Goal: Check status: Check status

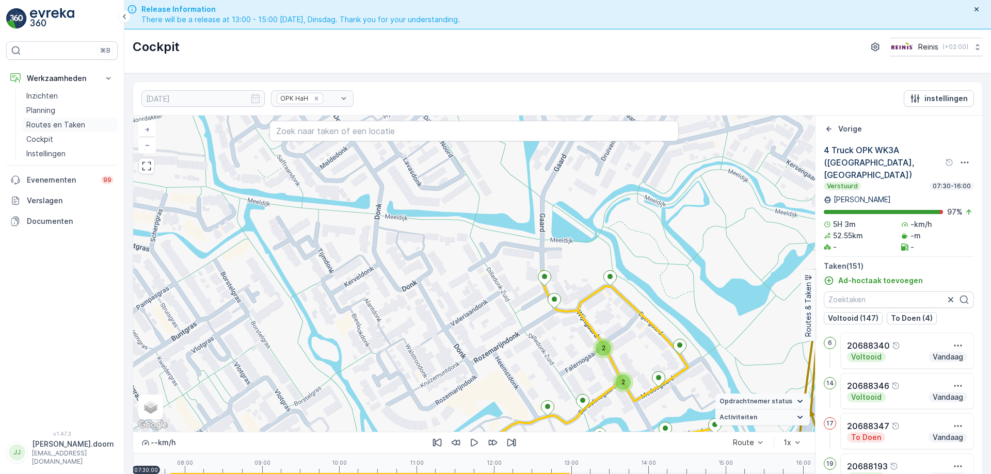
scroll to position [29, 0]
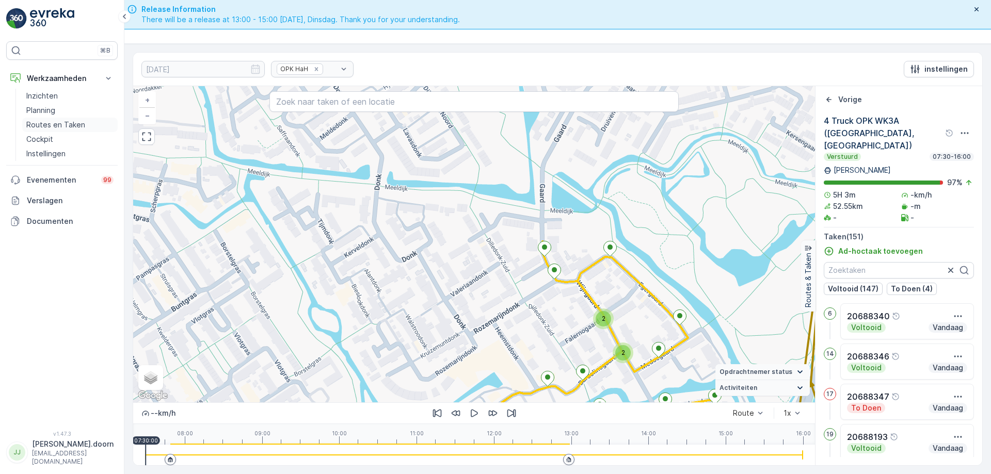
click at [49, 125] on p "Routes en Taken" at bounding box center [55, 125] width 59 height 10
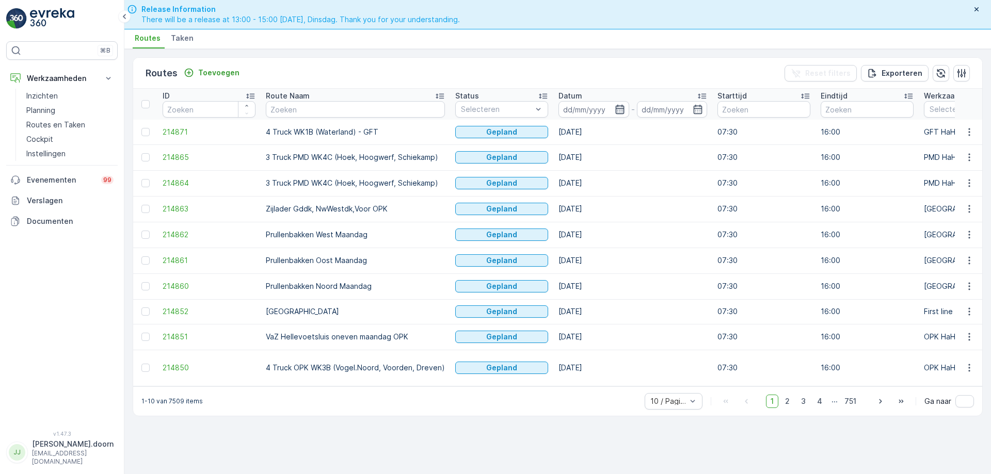
click at [619, 108] on icon "button" at bounding box center [620, 109] width 10 height 10
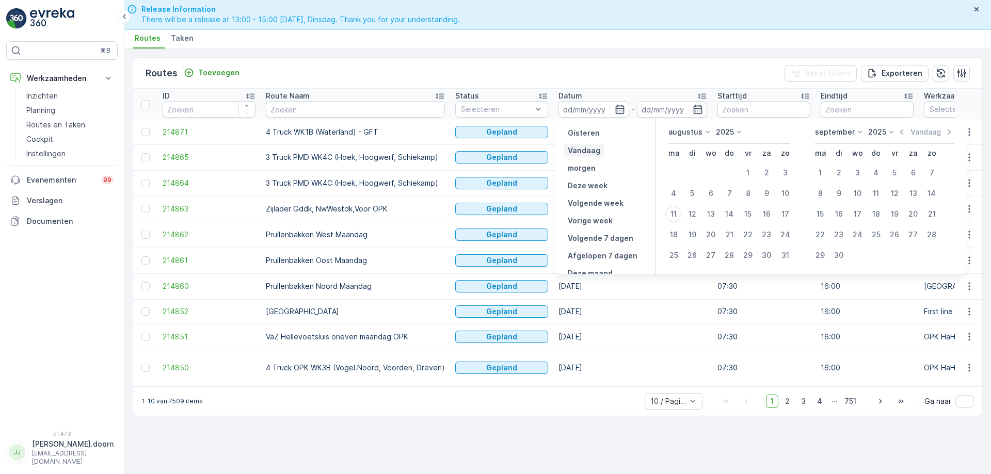
click at [594, 150] on p "Vandaag" at bounding box center [584, 151] width 33 height 10
type input "[DATE]"
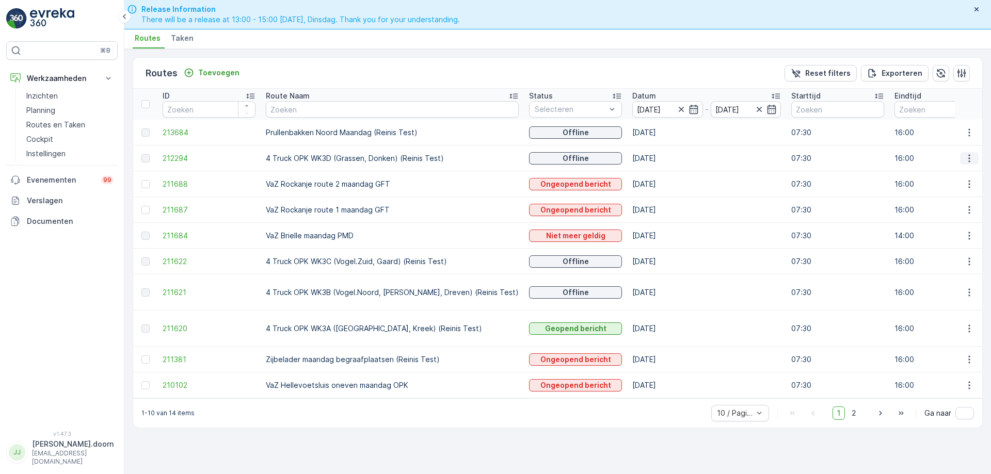
click at [970, 157] on icon "button" at bounding box center [969, 158] width 10 height 10
click at [951, 188] on span "Toon route tracking" at bounding box center [952, 188] width 69 height 10
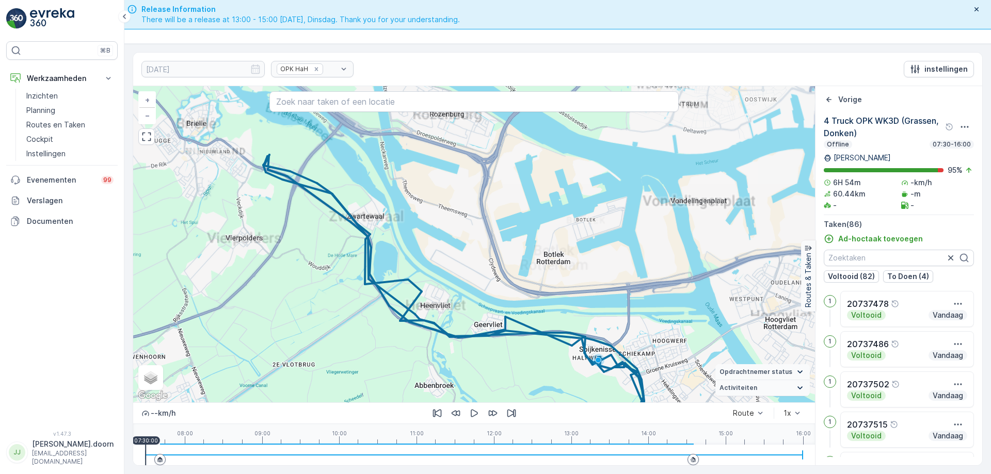
drag, startPoint x: 586, startPoint y: 362, endPoint x: 473, endPoint y: 167, distance: 225.0
click at [474, 165] on div "37 48 + − Satelliet stappenplan Terrein Hybride Leaflet Sneltoetsen Kaartgegeve…" at bounding box center [474, 244] width 682 height 316
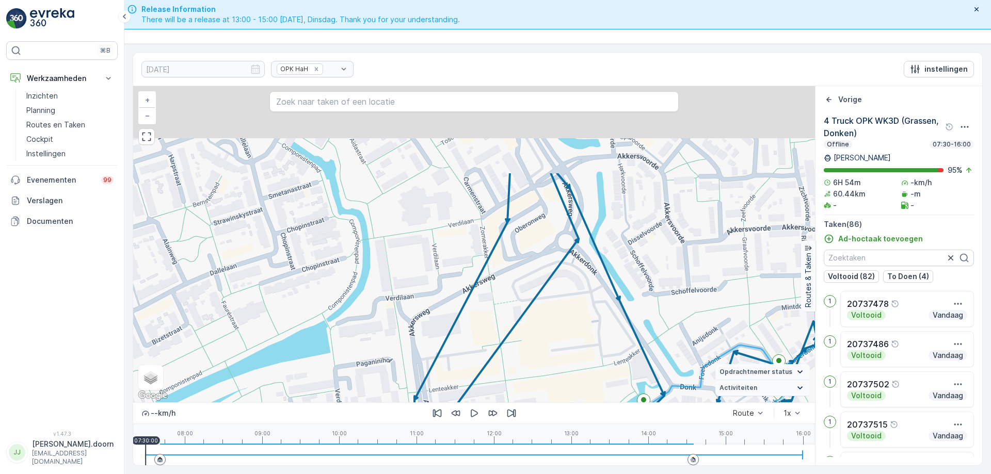
drag, startPoint x: 526, startPoint y: 330, endPoint x: 513, endPoint y: 340, distance: 16.2
click at [514, 340] on div "2 3 2 2 3 3 2 3 2 3 2 2 2 2 + − Satelliet stappenplan Terrein Hybride Leaflet S…" at bounding box center [474, 244] width 682 height 316
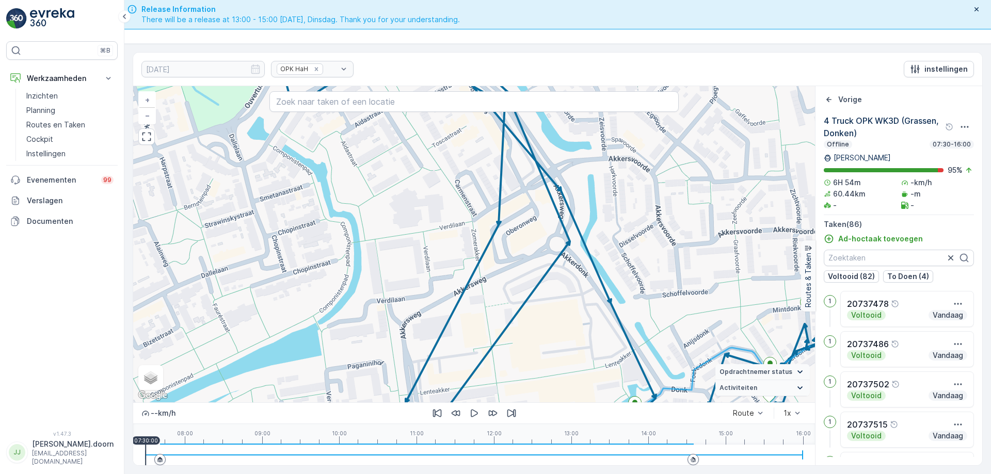
drag, startPoint x: 559, startPoint y: 310, endPoint x: 446, endPoint y: 94, distance: 243.7
click at [449, 93] on div "2 3 2 2 3 3 2 3 2 3 2 2 2 2 + − Satelliet stappenplan Terrein Hybride Leaflet S…" at bounding box center [474, 244] width 682 height 316
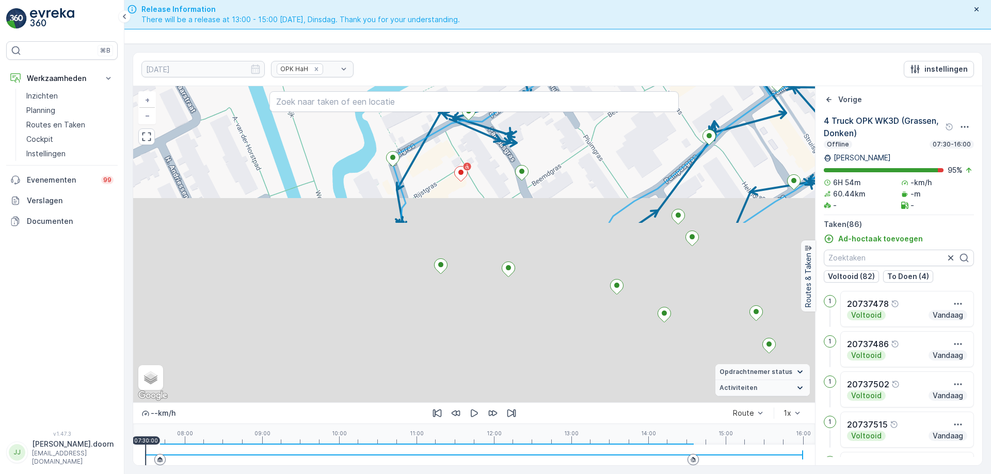
drag, startPoint x: 407, startPoint y: 324, endPoint x: 475, endPoint y: 152, distance: 184.2
click at [475, 152] on div "2 3 2 2 2 2 2 3 + − Satelliet stappenplan Terrein Hybride Leaflet Sneltoetsen K…" at bounding box center [474, 244] width 682 height 316
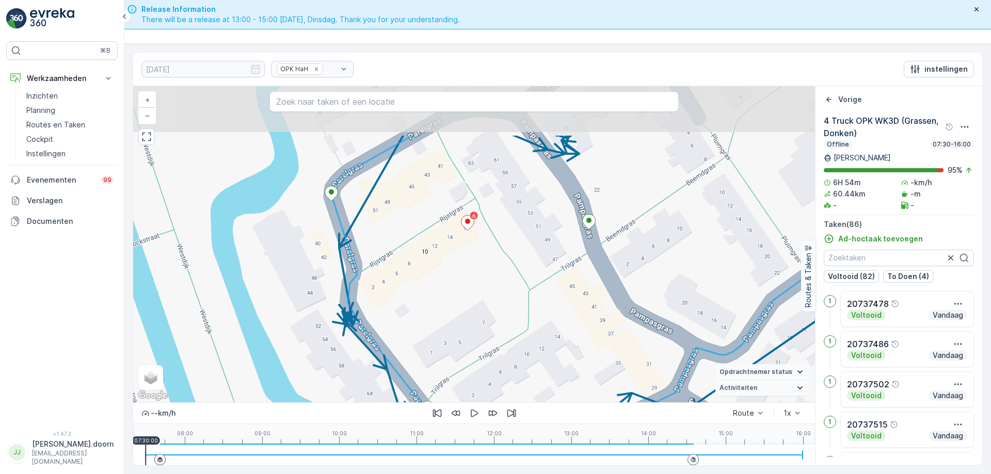
drag, startPoint x: 472, startPoint y: 196, endPoint x: 473, endPoint y: 257, distance: 61.9
click at [473, 257] on div "2 2 2 2 2 2 + − Satelliet stappenplan Terrein Hybride Leaflet Sneltoetsen Kaart…" at bounding box center [474, 244] width 682 height 316
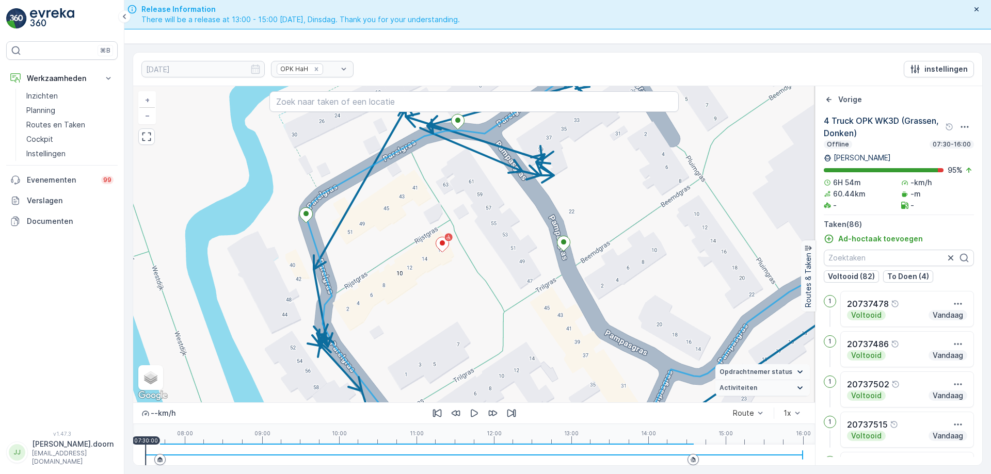
drag, startPoint x: 477, startPoint y: 246, endPoint x: 453, endPoint y: 267, distance: 32.9
click at [453, 267] on div "2 2 2 2 2 2 + − Satelliet stappenplan Terrein Hybride Leaflet Sneltoetsen Kaart…" at bounding box center [474, 244] width 682 height 316
drag, startPoint x: 441, startPoint y: 244, endPoint x: 409, endPoint y: 225, distance: 37.4
click at [409, 225] on div "2 2 2 2 2 2 20737555 + − Satelliet stappenplan Terrein Hybride Leaflet Sneltoet…" at bounding box center [474, 244] width 682 height 316
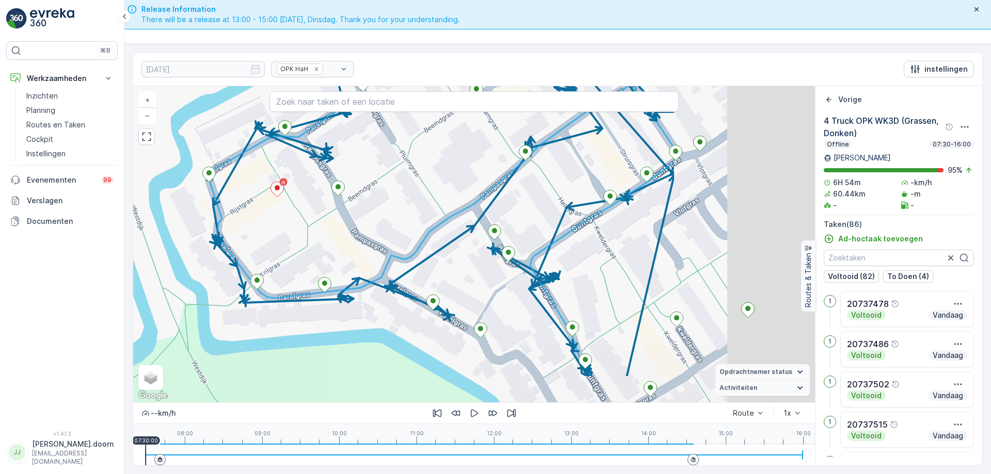
drag, startPoint x: 634, startPoint y: 284, endPoint x: 431, endPoint y: 225, distance: 211.6
click at [424, 218] on div "2 3 2 2 2 2 2 3 + − Satelliet stappenplan Terrein Hybride Leaflet Sneltoetsen K…" at bounding box center [474, 244] width 682 height 316
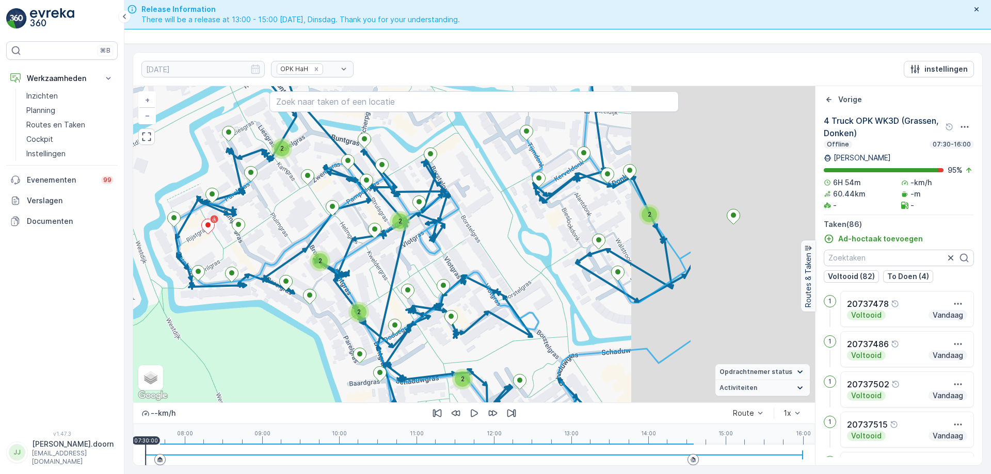
drag, startPoint x: 552, startPoint y: 275, endPoint x: 360, endPoint y: 278, distance: 192.0
click at [360, 279] on div "2 3 2 2 3 3 2 3 2 3 2 2 2 2 + − Satelliet stappenplan Terrein Hybride Leaflet S…" at bounding box center [474, 244] width 682 height 316
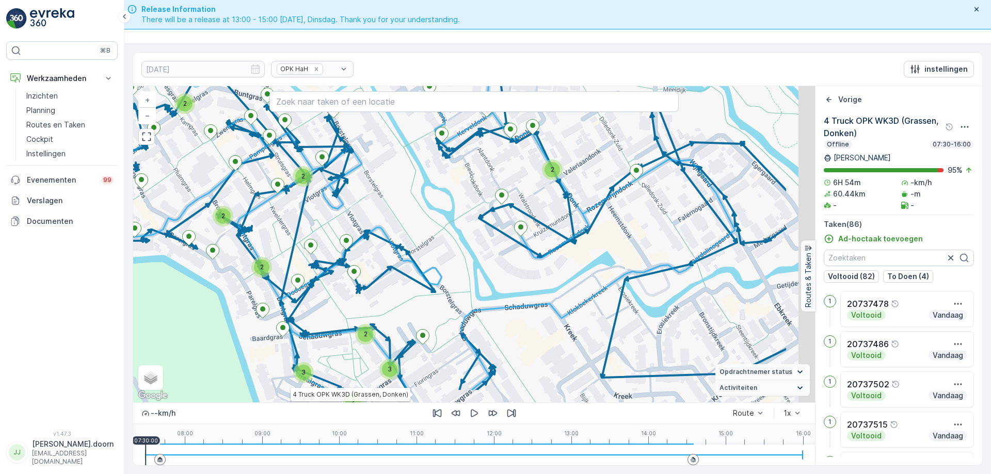
drag, startPoint x: 520, startPoint y: 273, endPoint x: 423, endPoint y: 227, distance: 107.5
click at [423, 227] on div "2 3 2 2 3 3 2 3 2 3 2 2 2 2 4 Truck OPK WK3D (Grassen, Donken) + − Satelliet st…" at bounding box center [474, 244] width 682 height 316
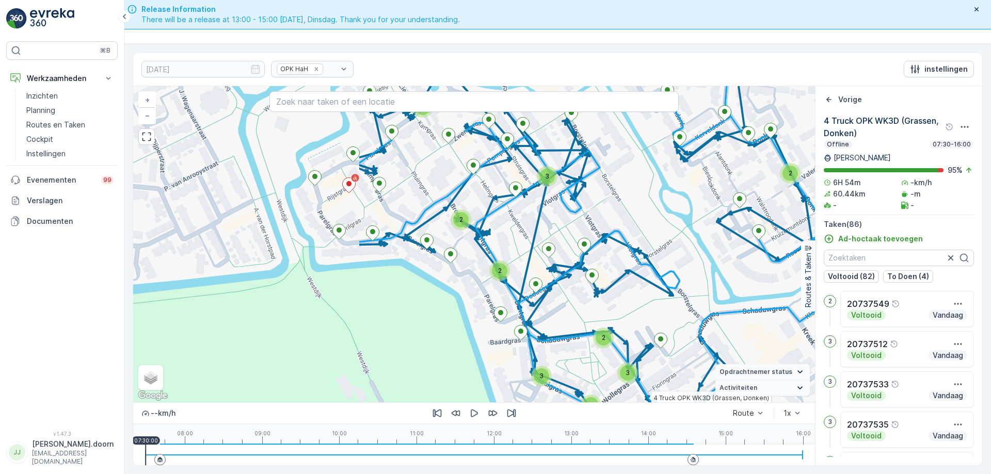
drag, startPoint x: 376, startPoint y: 195, endPoint x: 514, endPoint y: 238, distance: 144.9
click at [521, 243] on div "2 2 3 2 2 2 2 2 3 3 4 3 3 4 Truck OPK WK3D (Grassen, Donken) + − Satelliet stap…" at bounding box center [474, 244] width 682 height 316
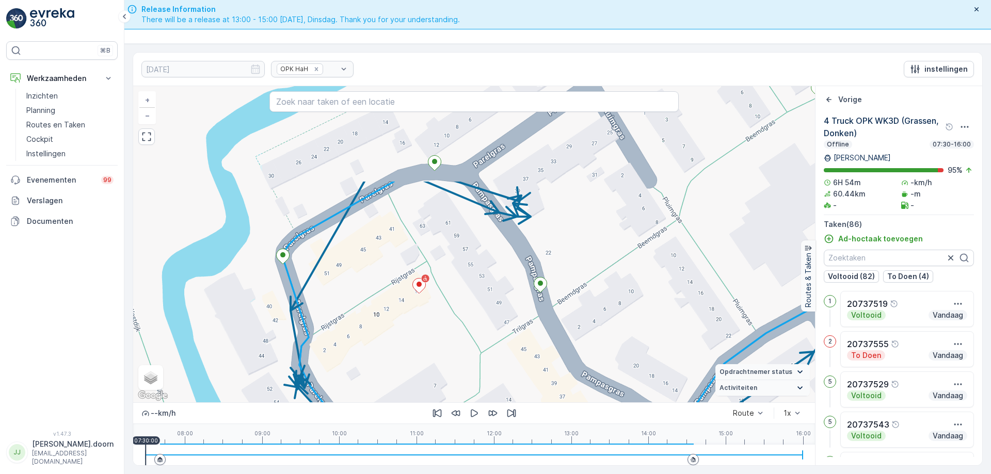
drag, startPoint x: 346, startPoint y: 187, endPoint x: 419, endPoint y: 264, distance: 105.8
click at [437, 313] on div "2 2 2 2 2 2 4 Truck OPK WK3D (Grassen, Donken) + − Satelliet stappenplan Terrei…" at bounding box center [474, 244] width 682 height 316
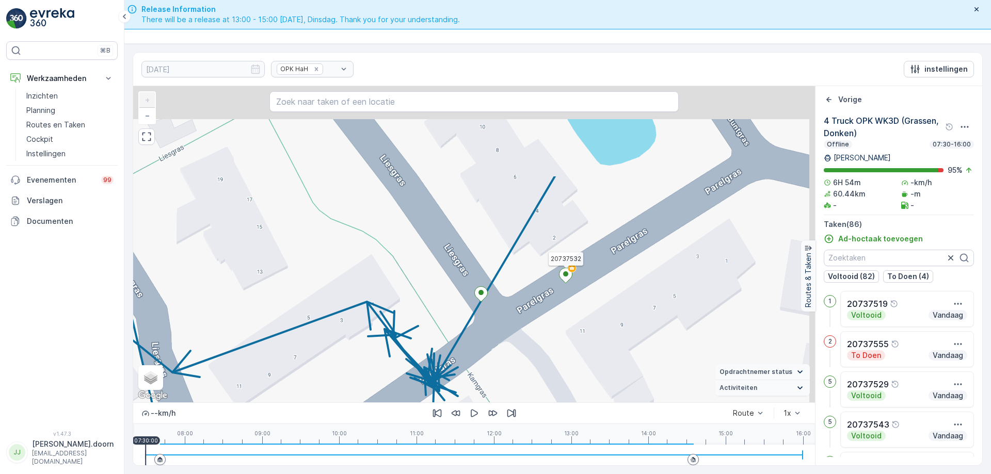
drag, startPoint x: 611, startPoint y: 180, endPoint x: 565, endPoint y: 271, distance: 101.8
click at [561, 283] on div at bounding box center [565, 277] width 13 height 18
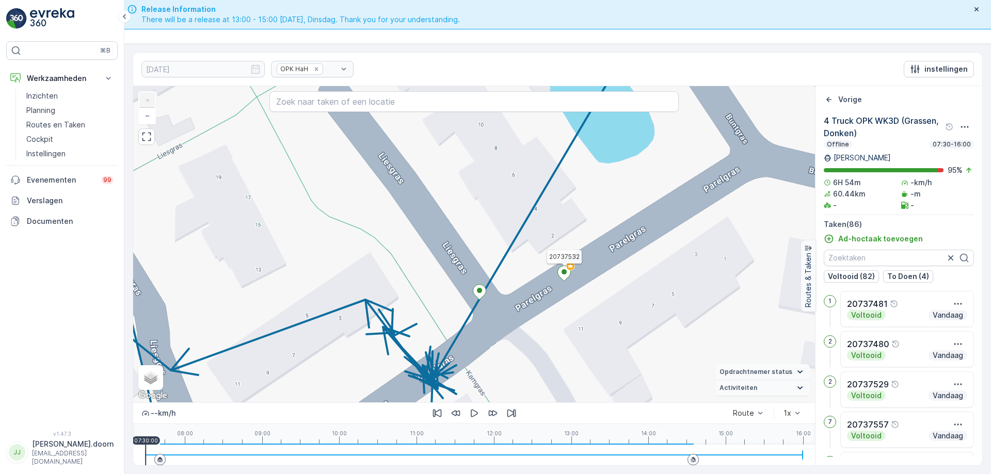
click at [573, 269] on circle at bounding box center [570, 266] width 8 height 8
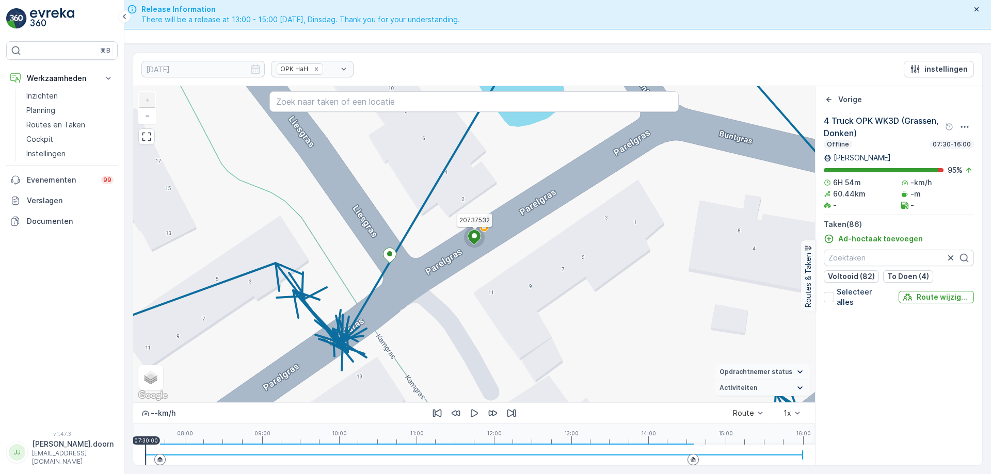
scroll to position [3295, 0]
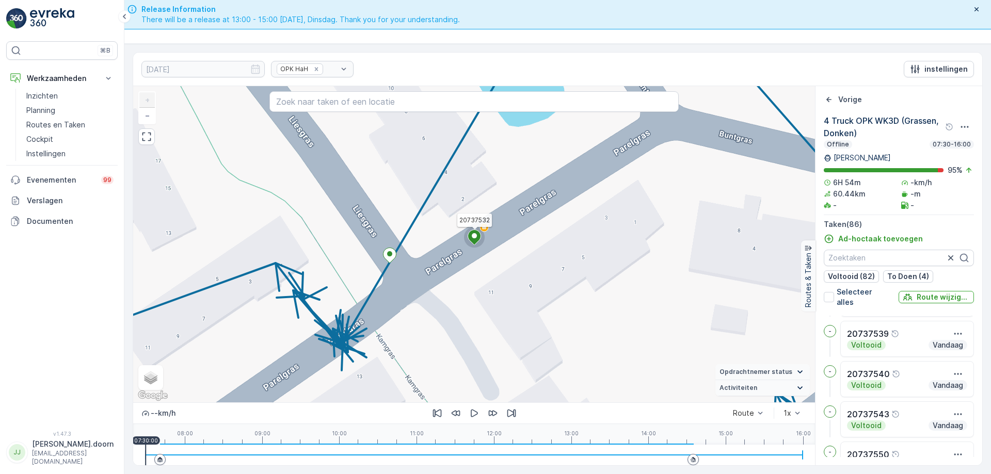
click at [483, 231] on circle at bounding box center [484, 227] width 8 height 8
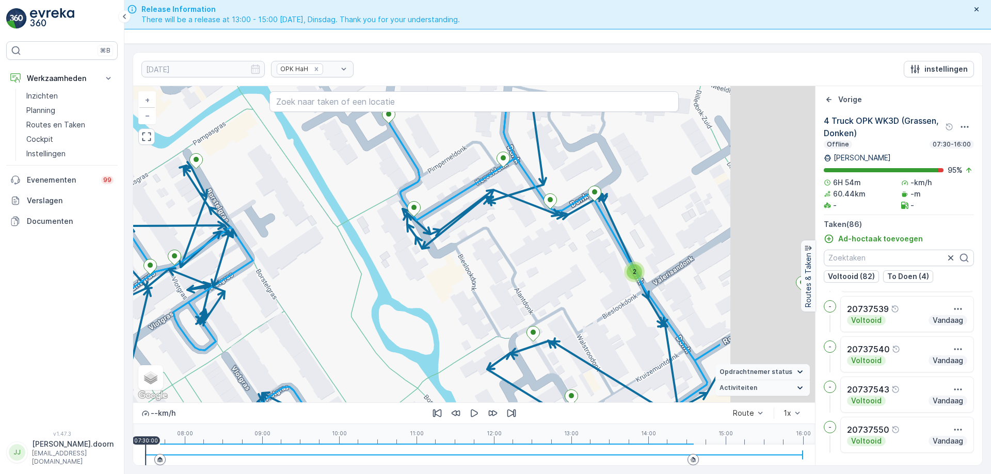
drag, startPoint x: 527, startPoint y: 241, endPoint x: 364, endPoint y: 298, distance: 172.6
click at [364, 298] on div "2 3 2 2 2 2 2 3 + − Satelliet stappenplan Terrein Hybride Leaflet Sneltoetsen K…" at bounding box center [474, 244] width 682 height 316
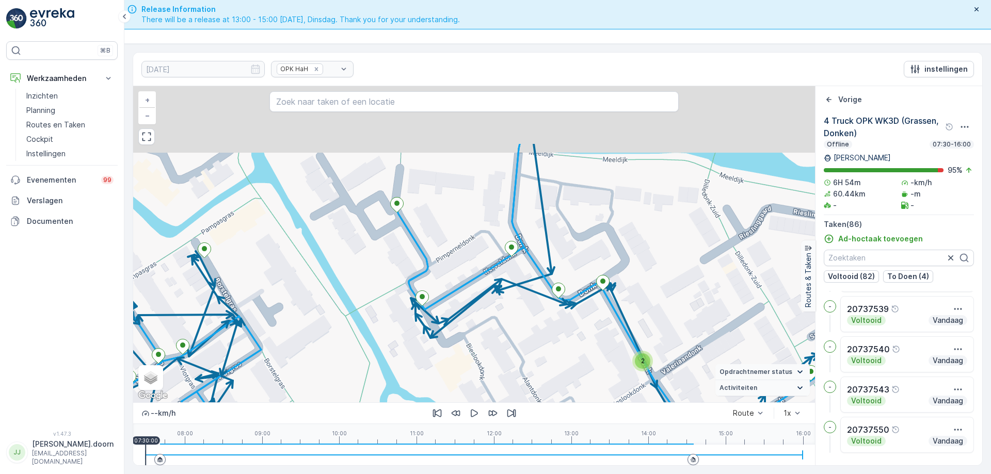
drag, startPoint x: 403, startPoint y: 270, endPoint x: 410, endPoint y: 356, distance: 85.4
click at [411, 358] on div "2 3 2 2 2 2 2 3 + − Satelliet stappenplan Terrein Hybride Leaflet Sneltoetsen K…" at bounding box center [474, 244] width 682 height 316
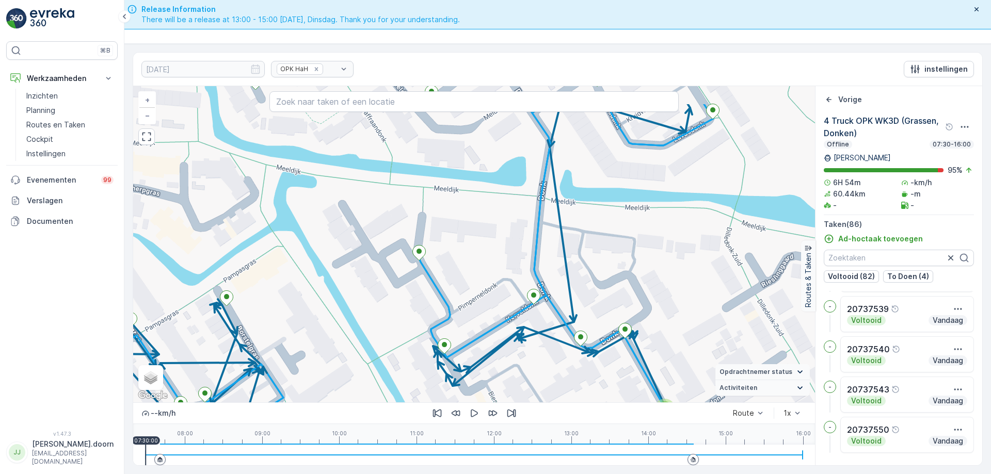
drag, startPoint x: 395, startPoint y: 298, endPoint x: 415, endPoint y: 351, distance: 56.8
click at [415, 351] on div "2 3 2 2 2 2 2 3 + − Satelliet stappenplan Terrein Hybride Leaflet Sneltoetsen K…" at bounding box center [474, 244] width 682 height 316
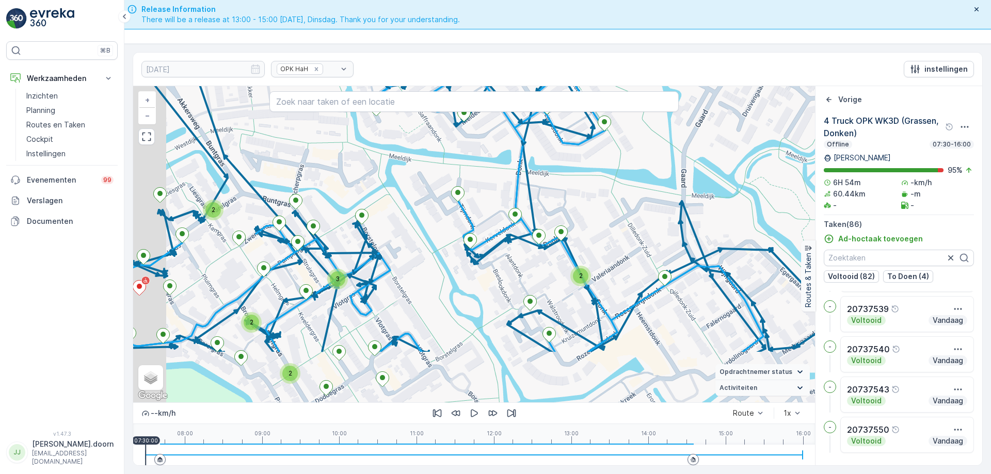
drag, startPoint x: 552, startPoint y: 228, endPoint x: 556, endPoint y: 222, distance: 6.3
click at [556, 222] on div "2 2 3 2 3 3 2 4 3 2 3 2 2 + − Satelliet stappenplan Terrein Hybride Leaflet Sne…" at bounding box center [474, 244] width 682 height 316
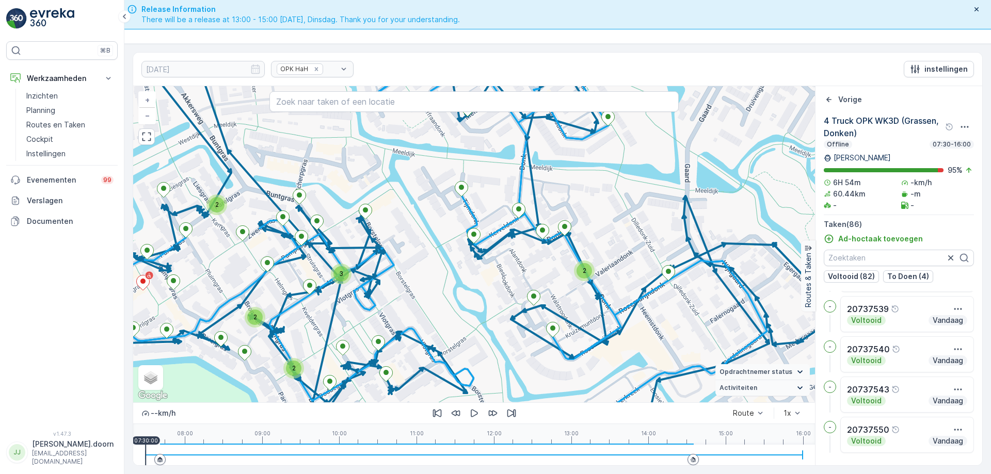
click at [532, 244] on div "2 2 3 2 3 3 2 4 3 2 3 2 2 + − Satelliet stappenplan Terrein Hybride Leaflet Sne…" at bounding box center [474, 244] width 682 height 316
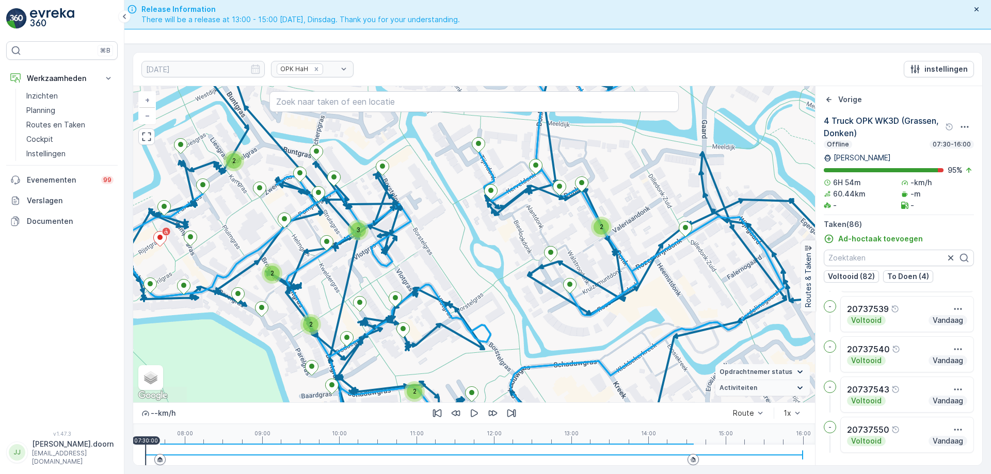
drag, startPoint x: 472, startPoint y: 320, endPoint x: 503, endPoint y: 233, distance: 92.4
click at [503, 232] on div "2 2 3 2 3 3 2 4 3 2 3 2 2 + − Satelliet stappenplan Terrein Hybride Leaflet Sne…" at bounding box center [474, 244] width 682 height 316
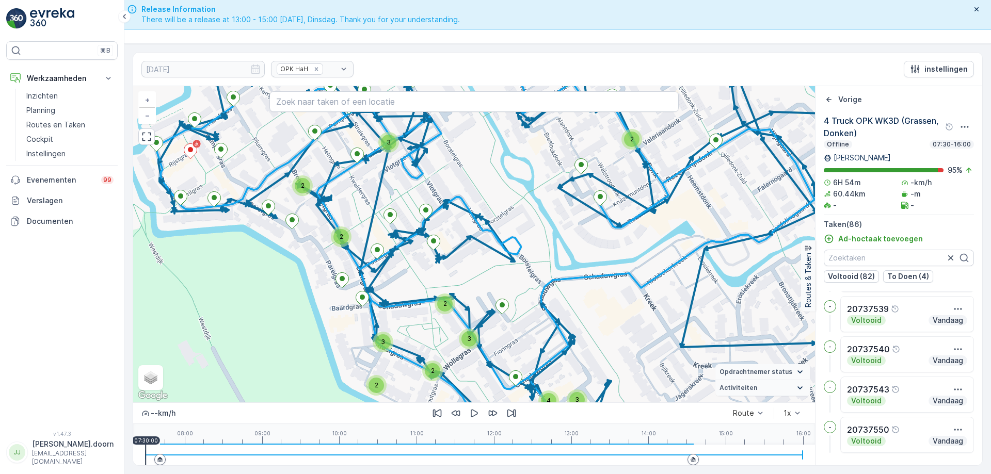
drag, startPoint x: 480, startPoint y: 311, endPoint x: 519, endPoint y: 246, distance: 75.2
click at [519, 246] on div "2 2 3 2 3 3 2 4 3 2 3 2 2 + − Satelliet stappenplan Terrein Hybride Leaflet Sne…" at bounding box center [474, 244] width 682 height 316
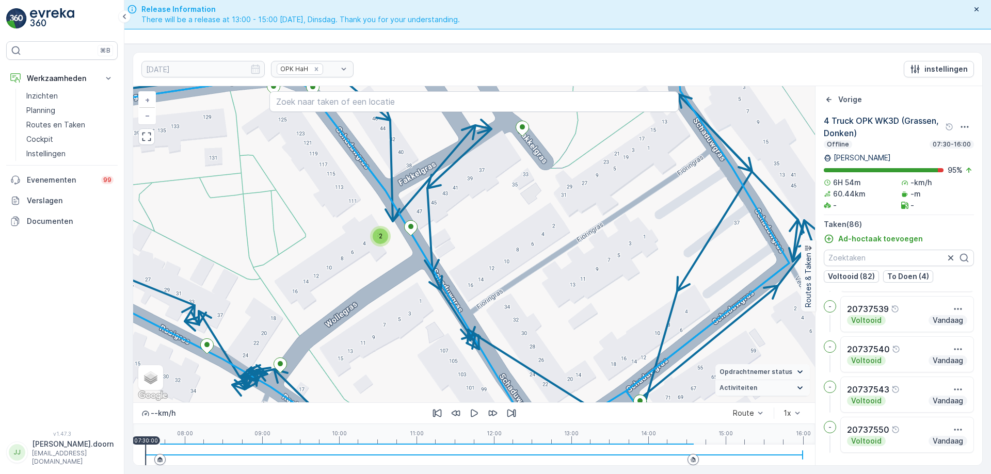
drag, startPoint x: 546, startPoint y: 240, endPoint x: 494, endPoint y: 454, distance: 219.9
click at [492, 457] on div "2 2 2 2 2 2 + − Satelliet stappenplan Terrein Hybride Leaflet Sneltoetsen Kaart…" at bounding box center [474, 275] width 682 height 379
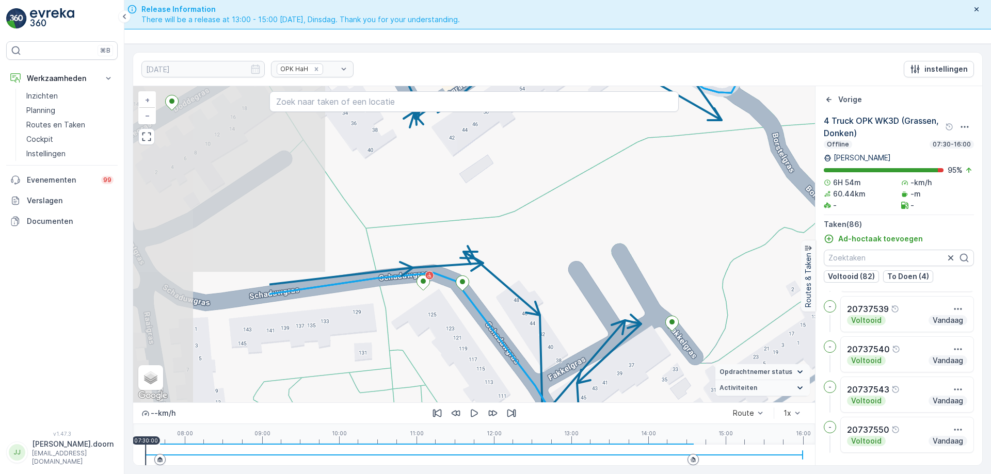
drag, startPoint x: 409, startPoint y: 305, endPoint x: 471, endPoint y: 294, distance: 62.4
click at [471, 294] on div "2 2 2 2 2 2 + − Satelliet stappenplan Terrein Hybride Leaflet Sneltoetsen Kaart…" at bounding box center [474, 244] width 682 height 316
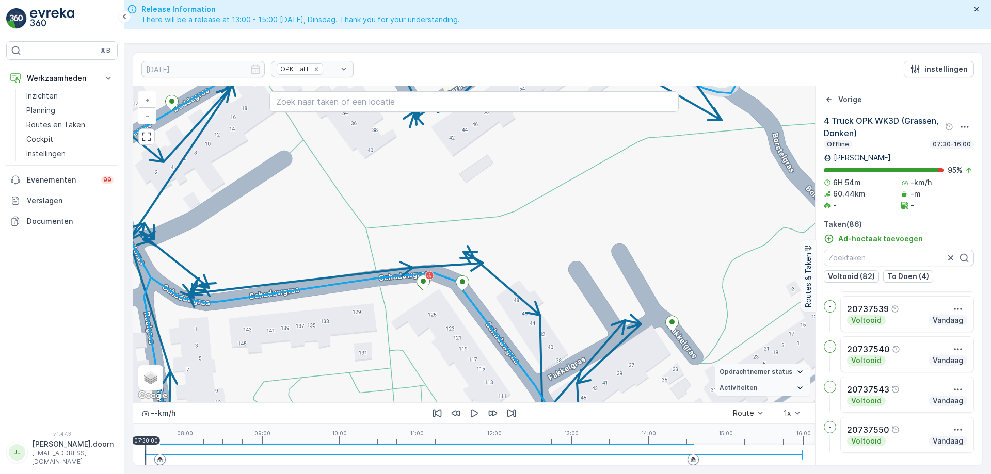
drag, startPoint x: 601, startPoint y: 282, endPoint x: 492, endPoint y: 405, distance: 163.8
click at [493, 422] on div "2 2 2 2 2 2 + − Satelliet stappenplan Terrein Hybride Leaflet Sneltoetsen Kaart…" at bounding box center [474, 275] width 682 height 379
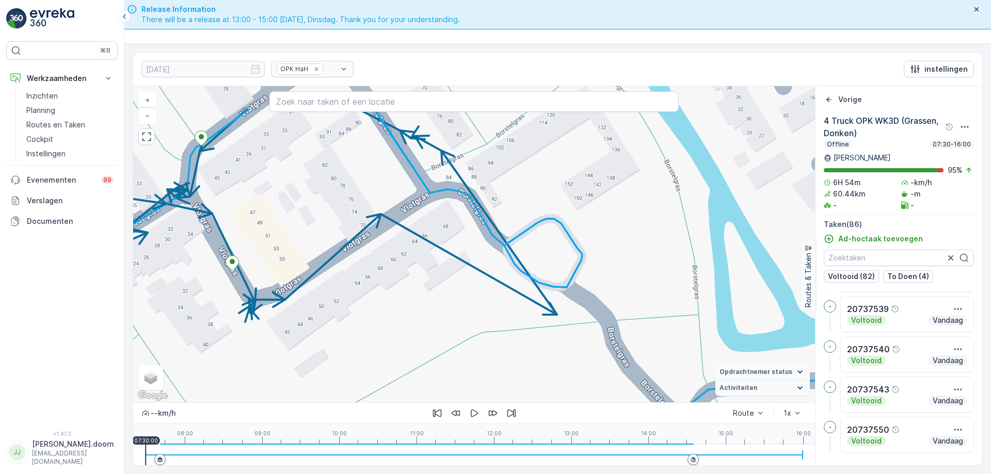
drag, startPoint x: 576, startPoint y: 315, endPoint x: 498, endPoint y: 370, distance: 94.8
click at [492, 405] on div "2 2 2 2 2 2 + − Satelliet stappenplan Terrein Hybride Leaflet Sneltoetsen Kaart…" at bounding box center [474, 275] width 682 height 379
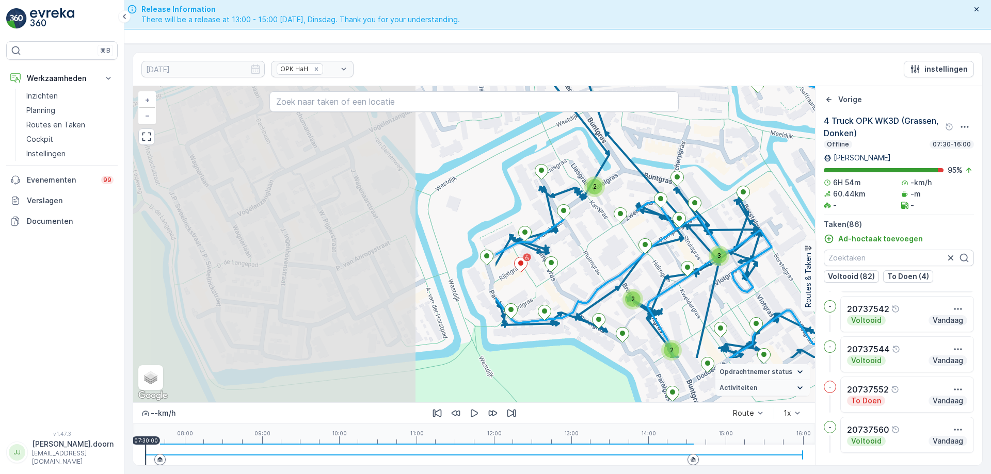
drag, startPoint x: 643, startPoint y: 177, endPoint x: 765, endPoint y: 155, distance: 123.8
click at [765, 155] on div "2 2 3 2 2 2 2 2 3 3 4 3 3 + − Satelliet stappenplan Terrein Hybride Leaflet Sne…" at bounding box center [474, 244] width 682 height 316
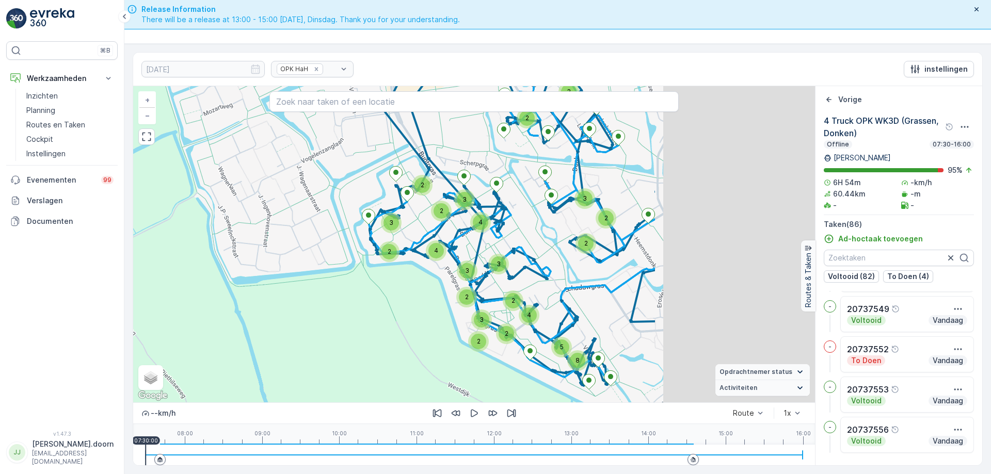
drag, startPoint x: 729, startPoint y: 239, endPoint x: 501, endPoint y: 217, distance: 229.1
click at [501, 217] on div "2 2 2 3 2 2 8 2 5 4 3 3 2 3 3 4 2 3 4 2 2 3 + − Satelliet stappenplan Terrein H…" at bounding box center [474, 244] width 682 height 316
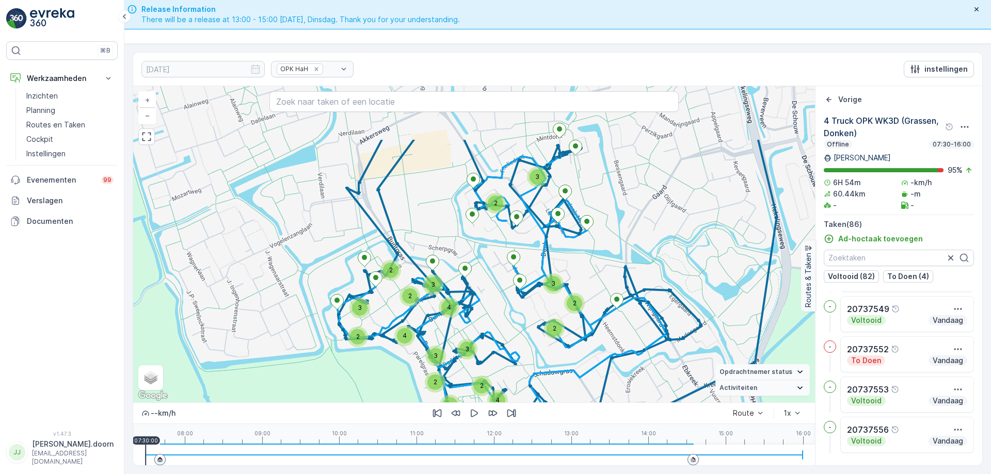
drag, startPoint x: 625, startPoint y: 261, endPoint x: 600, endPoint y: 328, distance: 71.9
click at [592, 345] on div "2 2 2 3 2 2 8 2 5 4 3 3 2 3 3 4 2 3 4 2 2 3 4 Truck OPK WK3D (Grassen, Donken) …" at bounding box center [474, 244] width 682 height 316
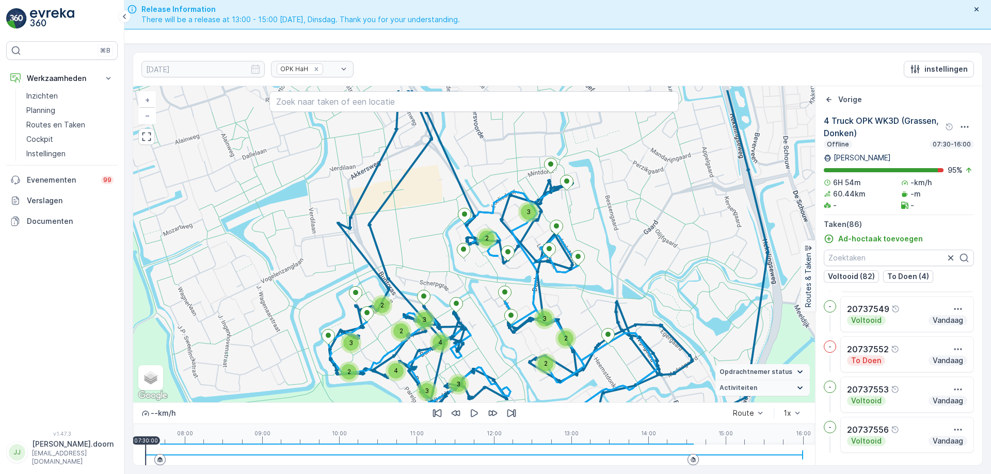
drag, startPoint x: 691, startPoint y: 255, endPoint x: 684, endPoint y: 290, distance: 36.3
click at [684, 290] on div "2 2 2 3 2 2 8 2 5 4 3 3 2 3 3 4 2 3 4 2 2 3 4 Truck OPK WK3D (Grassen, Donken) …" at bounding box center [474, 244] width 682 height 316
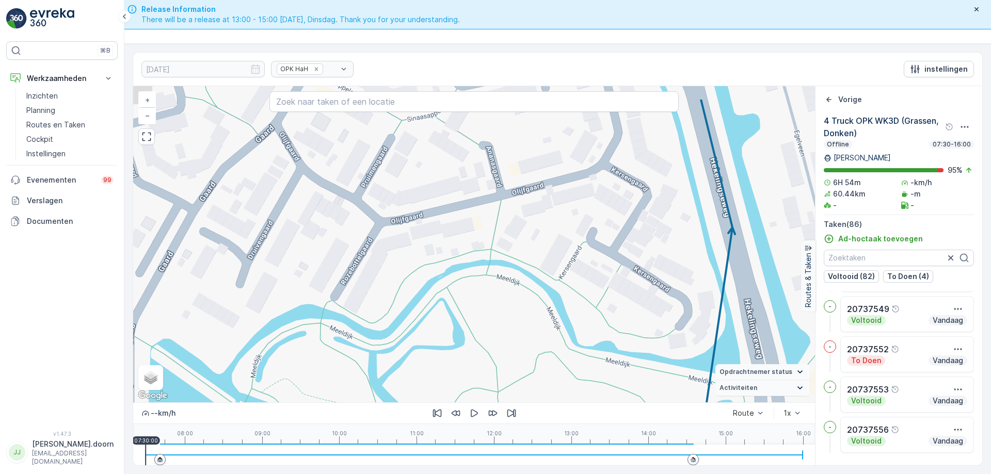
drag, startPoint x: 749, startPoint y: 266, endPoint x: 637, endPoint y: 311, distance: 120.2
click at [637, 311] on div "2 3 2 2 2 2 2 3 4 Truck OPK WK3D (Grassen, Donken) + − Satelliet stappenplan Te…" at bounding box center [474, 244] width 682 height 316
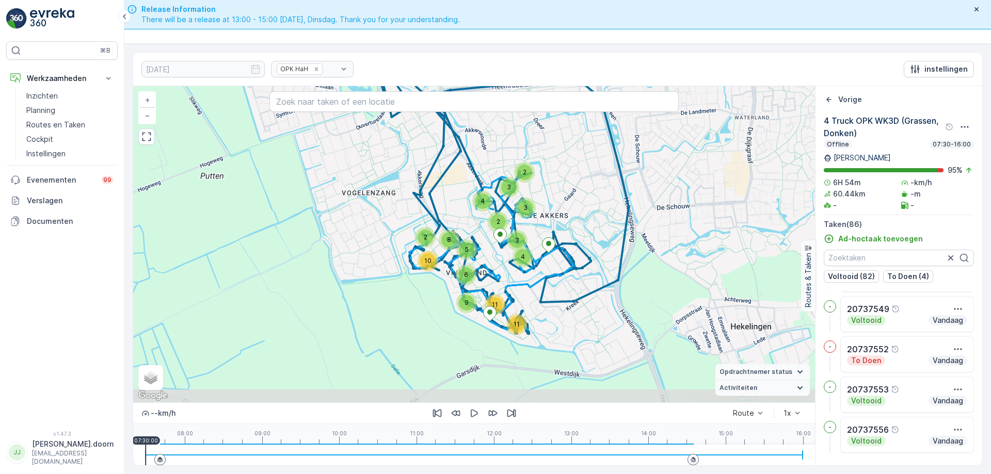
drag, startPoint x: 537, startPoint y: 263, endPoint x: 535, endPoint y: 251, distance: 12.0
click at [535, 251] on div "9 4 11 11 2 3 2 3 3 4 2 6 5 10 8 + − Satelliet stappenplan Terrein Hybride Leaf…" at bounding box center [474, 244] width 682 height 316
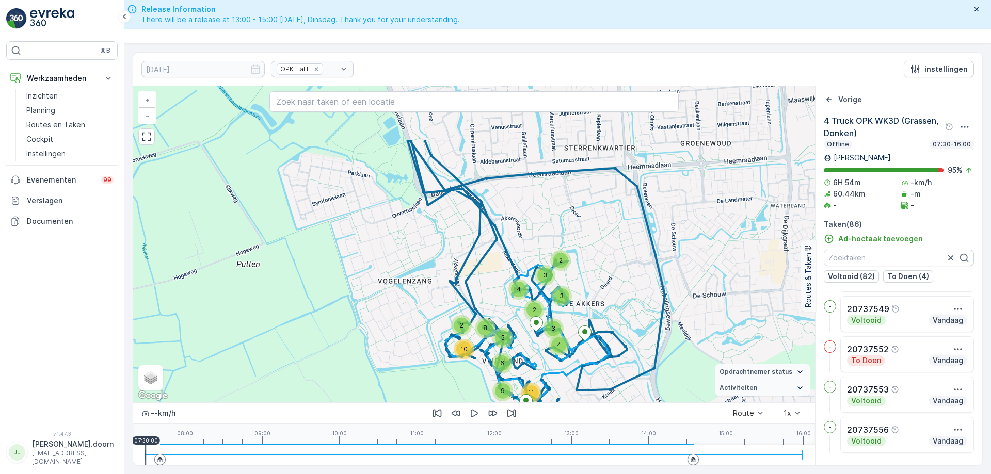
drag, startPoint x: 601, startPoint y: 183, endPoint x: 657, endPoint y: 284, distance: 115.5
click at [659, 300] on div "9 4 11 11 2 3 2 3 3 4 2 6 5 10 8 + − Satelliet stappenplan Terrein Hybride Leaf…" at bounding box center [474, 244] width 682 height 316
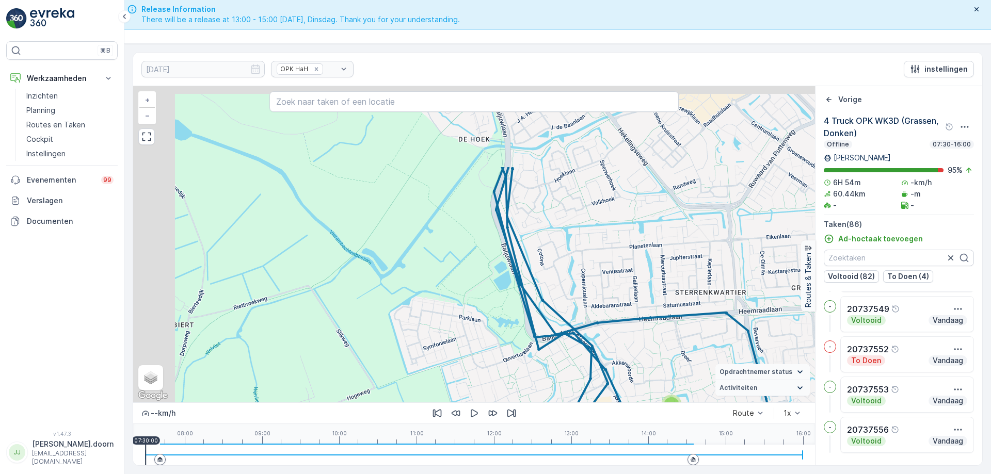
drag, startPoint x: 456, startPoint y: 224, endPoint x: 584, endPoint y: 362, distance: 187.7
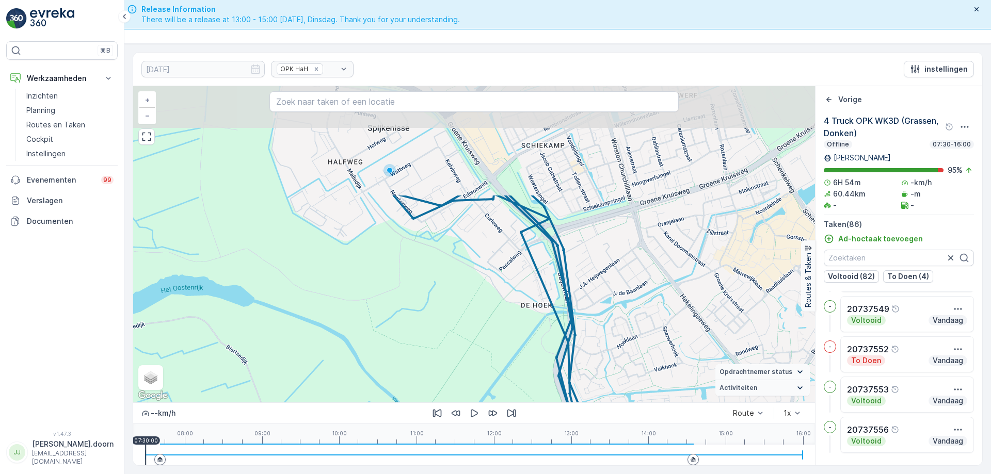
drag, startPoint x: 574, startPoint y: 203, endPoint x: 600, endPoint y: 344, distance: 143.3
click at [600, 344] on div "9 4 11 11 2 3 2 3 3 4 2 6 5 10 8 + − Satelliet stappenplan Terrein Hybride Leaf…" at bounding box center [474, 244] width 682 height 316
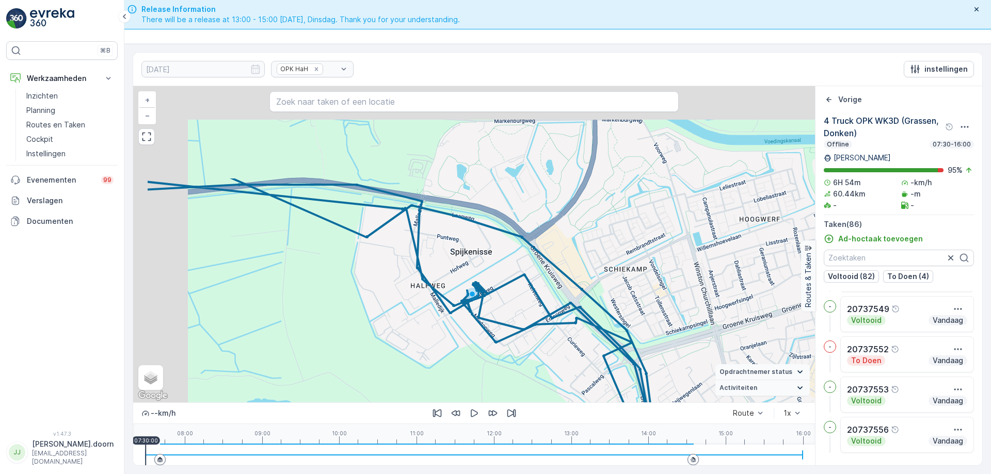
drag, startPoint x: 551, startPoint y: 238, endPoint x: 636, endPoint y: 357, distance: 145.8
click at [634, 361] on icon at bounding box center [27, 164] width 1787 height 1383
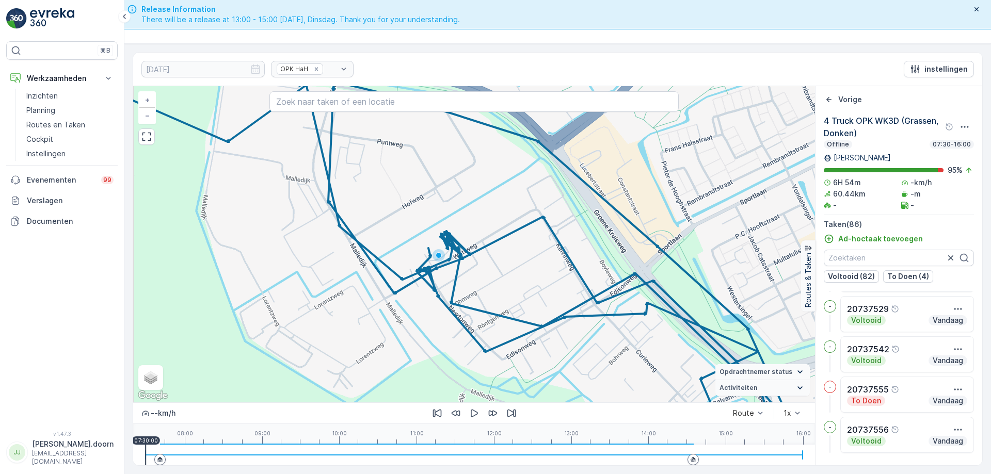
click at [487, 317] on div "2 2 2 3 2 2 8 2 5 4 3 3 2 3 3 4 2 3 4 2 2 3 + − Satelliet stappenplan Terrein H…" at bounding box center [474, 244] width 682 height 316
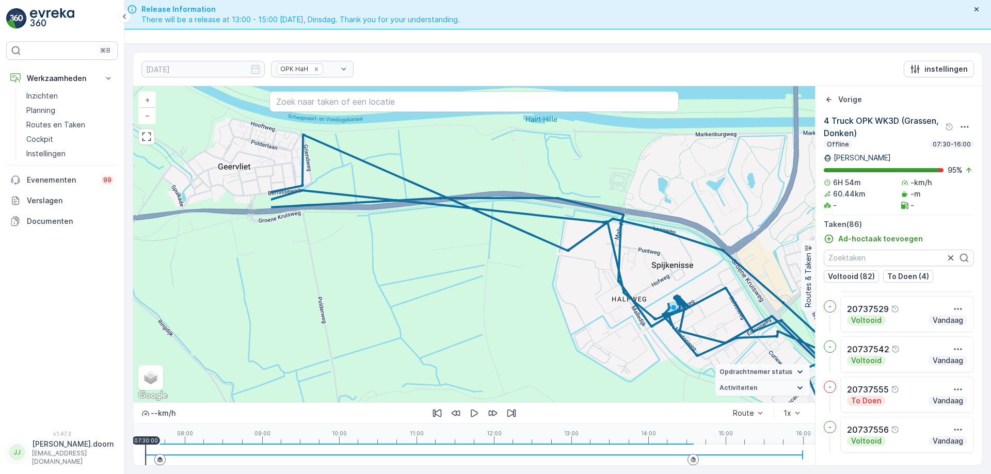
drag, startPoint x: 489, startPoint y: 301, endPoint x: 715, endPoint y: 328, distance: 227.6
click at [715, 328] on div "9 4 11 11 2 3 2 3 3 4 2 6 5 10 8 + − Satelliet stappenplan Terrein Hybride Leaf…" at bounding box center [474, 244] width 682 height 316
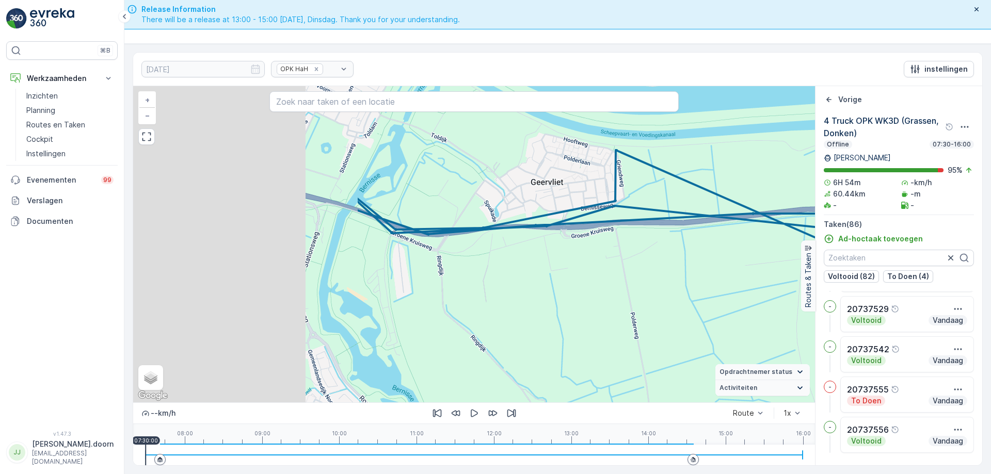
drag, startPoint x: 380, startPoint y: 261, endPoint x: 686, endPoint y: 275, distance: 306.3
click at [686, 275] on div "9 4 11 11 2 3 2 3 3 4 2 6 5 10 8 + − Satelliet stappenplan Terrein Hybride Leaf…" at bounding box center [474, 244] width 682 height 316
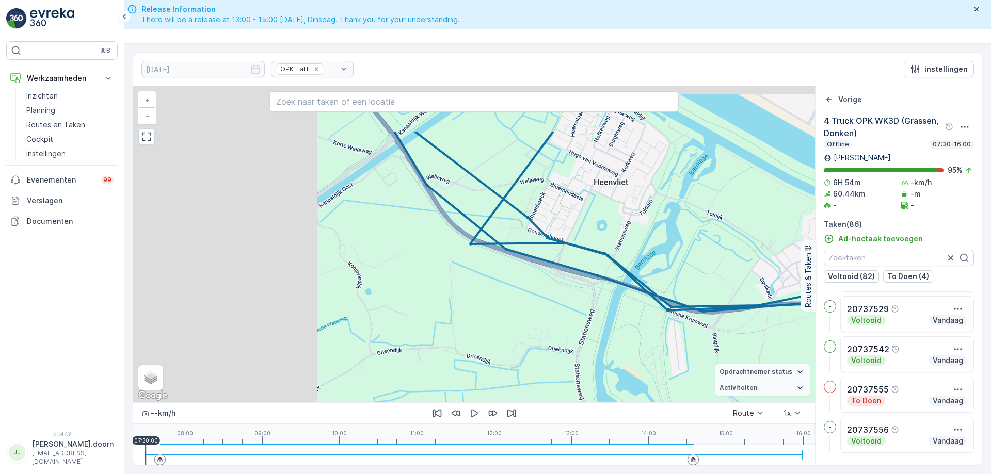
drag, startPoint x: 443, startPoint y: 245, endPoint x: 726, endPoint y: 326, distance: 294.8
click at [725, 326] on div "9 4 11 11 2 3 2 3 3 4 2 6 5 10 8 + − Satelliet stappenplan Terrein Hybride Leaf…" at bounding box center [474, 244] width 682 height 316
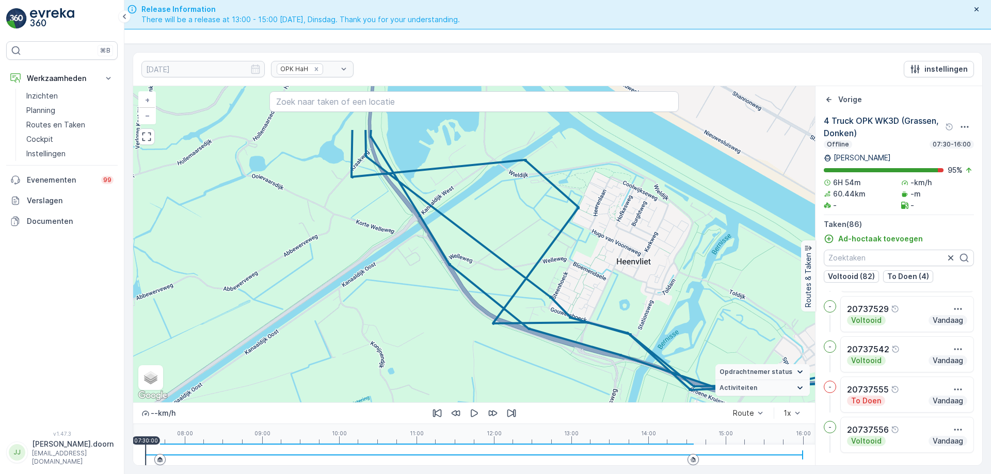
drag, startPoint x: 561, startPoint y: 266, endPoint x: 558, endPoint y: 333, distance: 66.7
click at [560, 340] on div "9 4 11 11 2 3 2 3 3 4 2 6 5 10 8 + − Satelliet stappenplan Terrein Hybride Leaf…" at bounding box center [474, 244] width 682 height 316
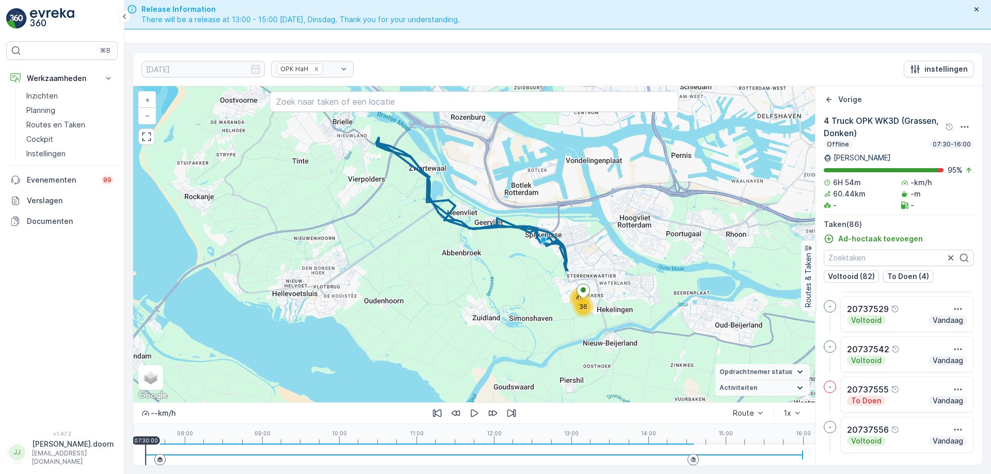
drag, startPoint x: 711, startPoint y: 336, endPoint x: 453, endPoint y: 176, distance: 303.6
click at [453, 176] on div "36 49 + − Satelliet stappenplan Terrein Hybride Leaflet Sneltoetsen Kaartgegeve…" at bounding box center [474, 244] width 682 height 316
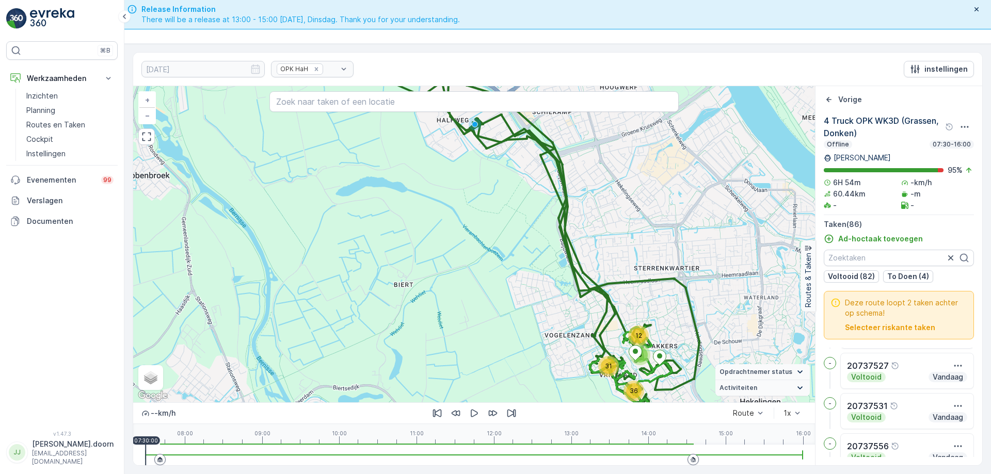
drag, startPoint x: 453, startPoint y: 165, endPoint x: 383, endPoint y: 112, distance: 87.3
click at [446, 161] on div "5 12 31 36 + − Satelliet stappenplan Terrein Hybride Leaflet Sneltoetsen Kaartg…" at bounding box center [474, 244] width 682 height 316
